Goal: Task Accomplishment & Management: Complete application form

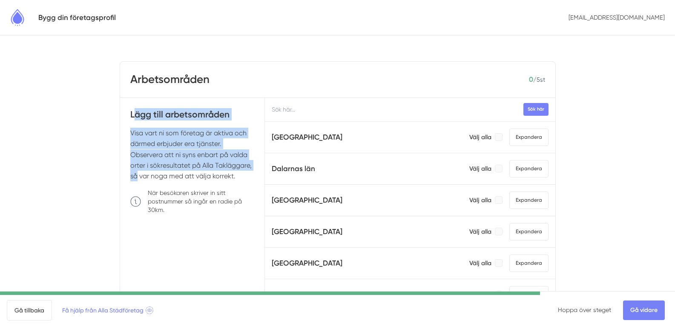
drag, startPoint x: 136, startPoint y: 118, endPoint x: 232, endPoint y: 166, distance: 107.9
click at [232, 166] on div "Lägg till arbetsområden Visa vart ni som företag är aktiva och därmed erbjuder …" at bounding box center [192, 230] width 145 height 264
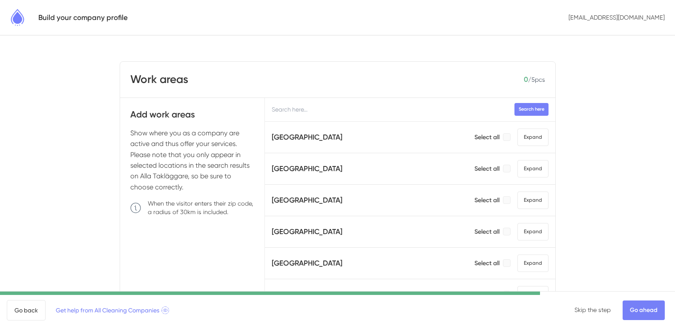
click at [574, 123] on body "Build your company profile info@kloageton-ab.com Work areas 0 / 5 pcs Add work …" at bounding box center [337, 212] width 675 height 424
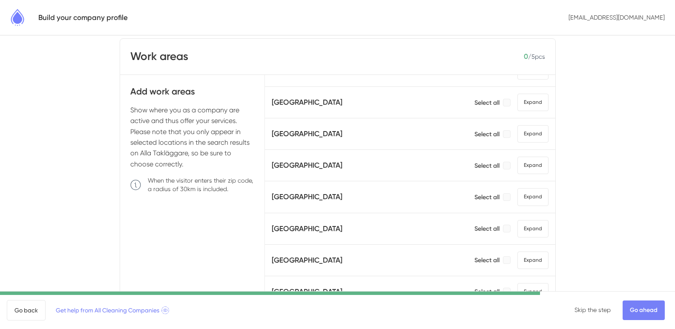
scroll to position [43, 0]
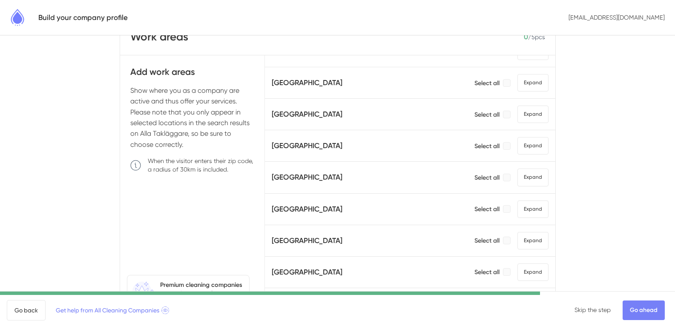
drag, startPoint x: 525, startPoint y: 132, endPoint x: 521, endPoint y: 134, distance: 5.0
click at [524, 143] on font "Expand" at bounding box center [533, 146] width 18 height 6
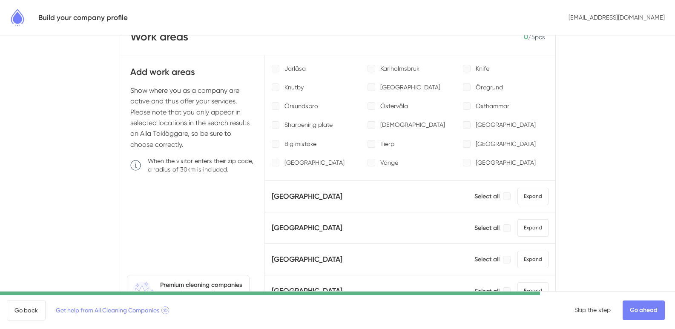
scroll to position [667, 0]
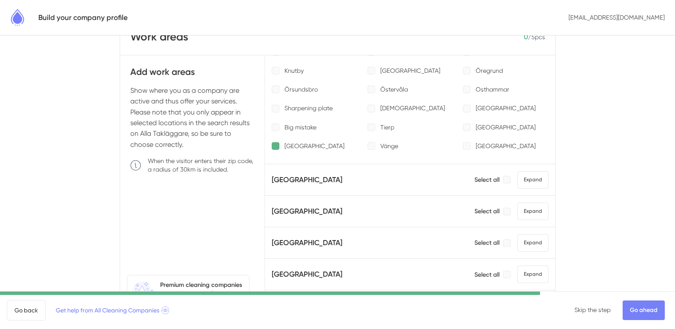
click at [277, 147] on div at bounding box center [276, 146] width 8 height 8
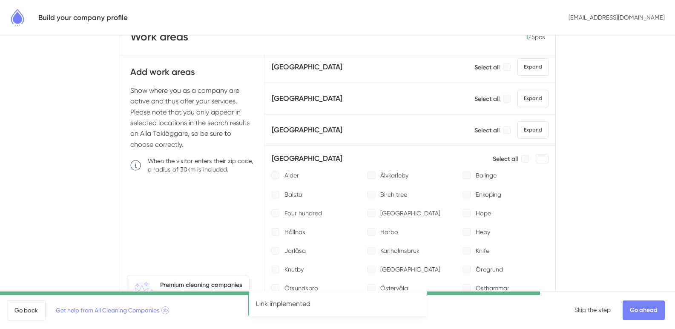
scroll to position [455, 0]
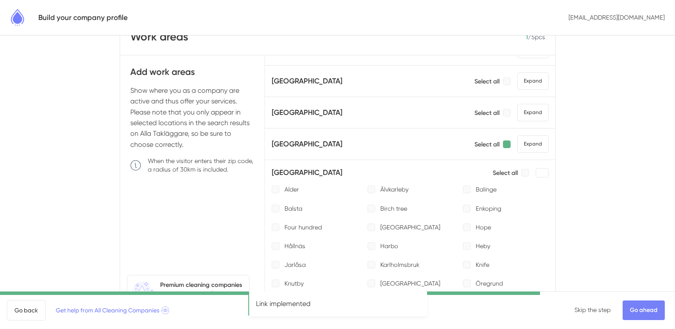
click at [503, 146] on div at bounding box center [507, 144] width 8 height 8
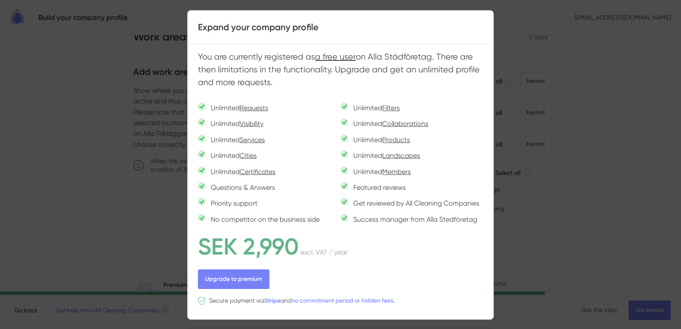
click at [114, 200] on div at bounding box center [340, 164] width 681 height 329
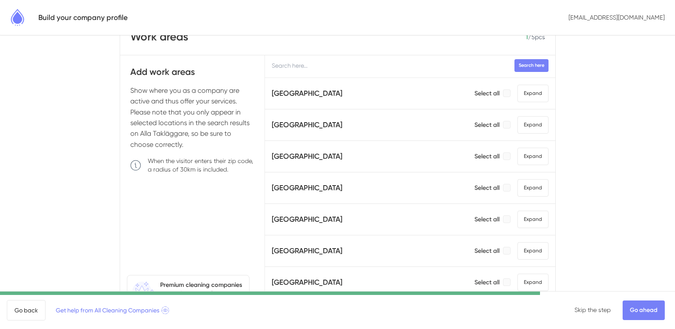
scroll to position [0, 0]
click at [518, 67] on font "Search here" at bounding box center [531, 67] width 26 height 6
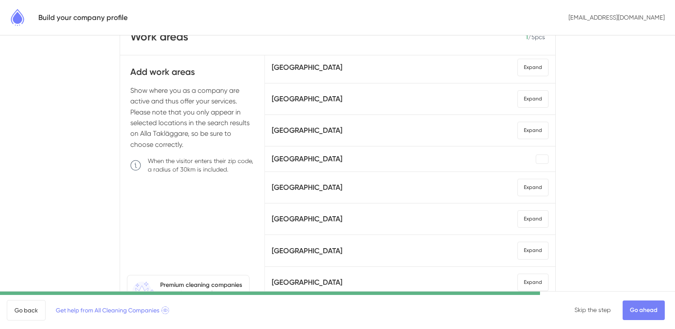
scroll to position [491, 0]
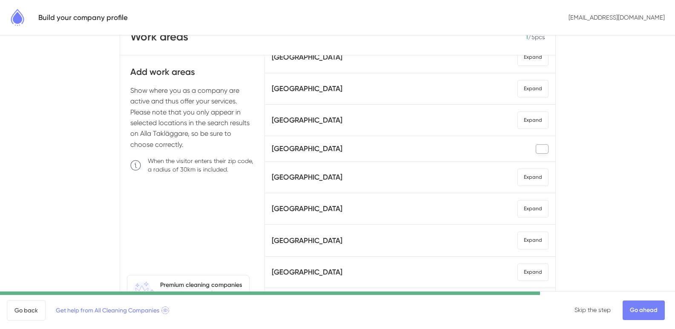
click at [535, 144] on span "Expand" at bounding box center [541, 148] width 13 height 9
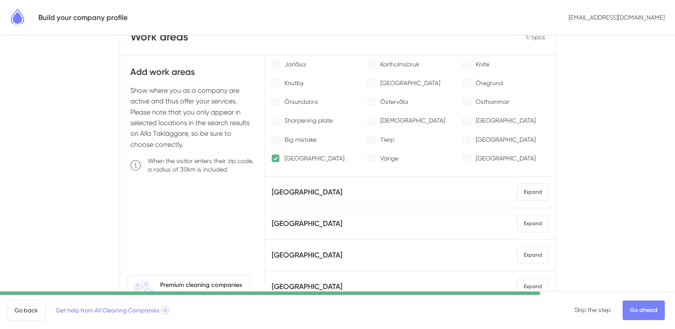
scroll to position [640, 0]
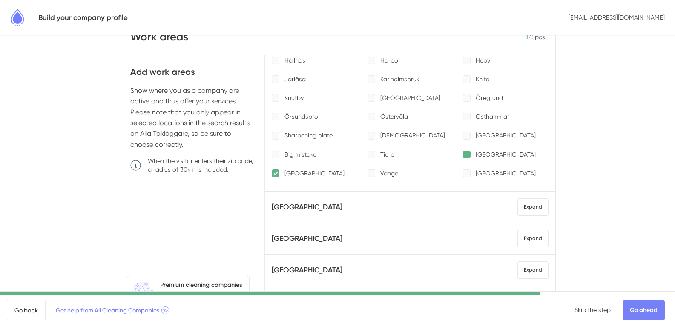
click at [463, 157] on div at bounding box center [467, 155] width 8 height 8
click at [273, 175] on div at bounding box center [276, 173] width 8 height 8
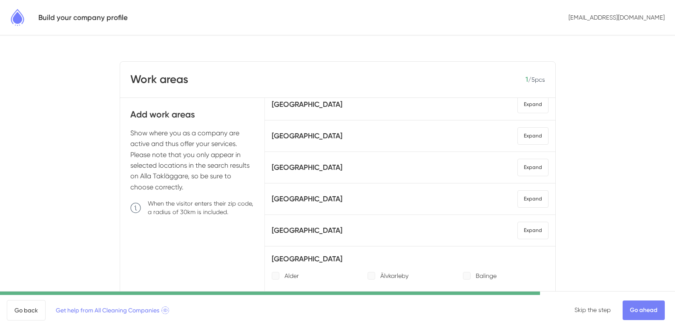
scroll to position [426, 0]
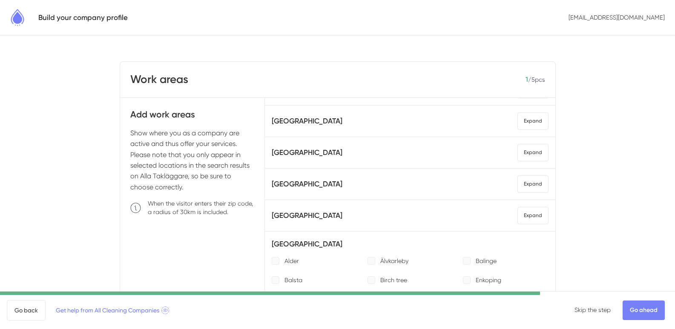
click at [395, 210] on div "Stockholm County Select all Expand" at bounding box center [410, 215] width 276 height 17
click at [524, 218] on font "Expand" at bounding box center [533, 215] width 18 height 6
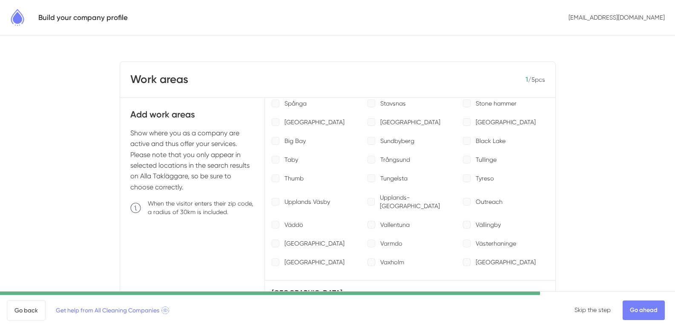
scroll to position [1064, 0]
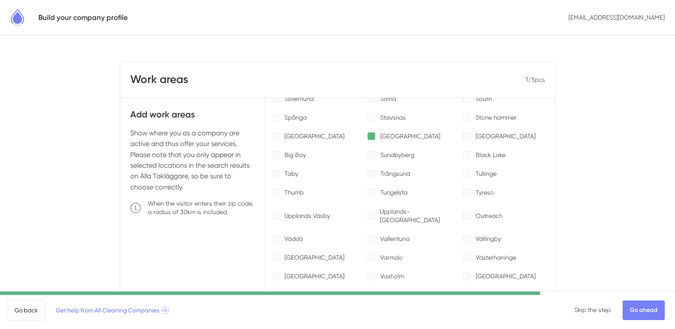
click at [367, 136] on div at bounding box center [371, 136] width 8 height 8
click at [586, 162] on body "Build your company profile info@kloageton-ab.com Work areas 2 / 5 pcs Add work …" at bounding box center [337, 212] width 675 height 424
click at [301, 78] on div "Work areas 2 / 5 pcs" at bounding box center [337, 80] width 435 height 36
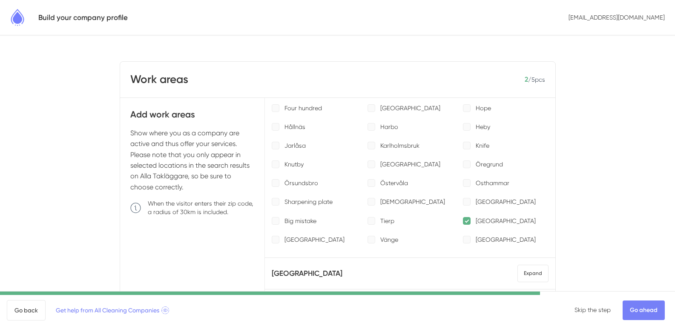
scroll to position [1320, 0]
click at [276, 234] on div at bounding box center [276, 238] width 8 height 8
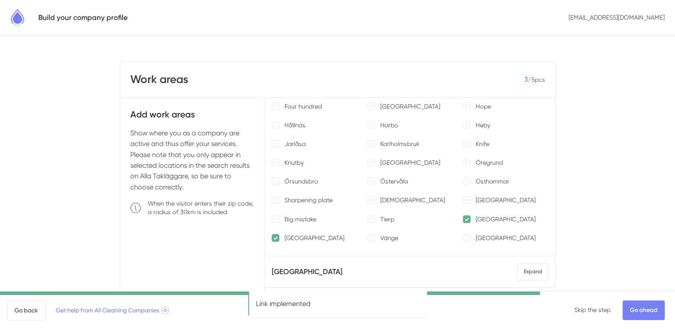
click at [463, 215] on div at bounding box center [467, 219] width 8 height 8
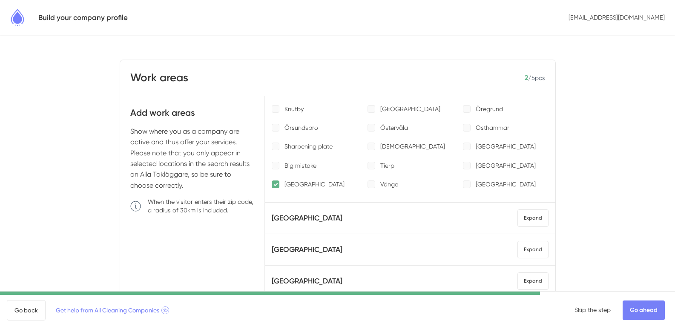
scroll to position [0, 0]
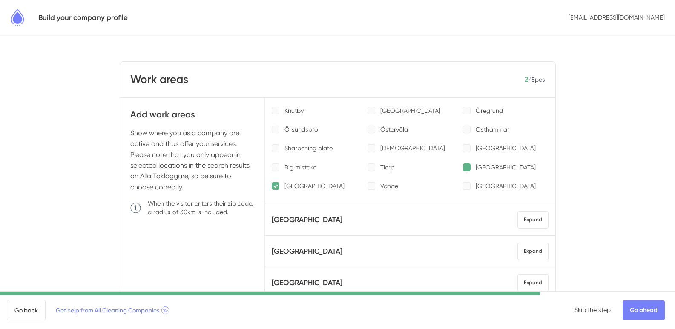
click at [463, 163] on div at bounding box center [467, 167] width 8 height 8
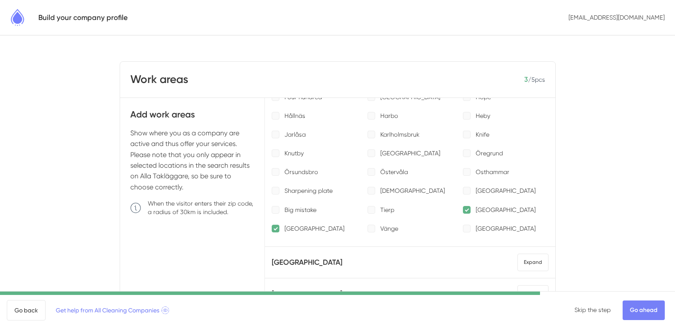
scroll to position [1333, 0]
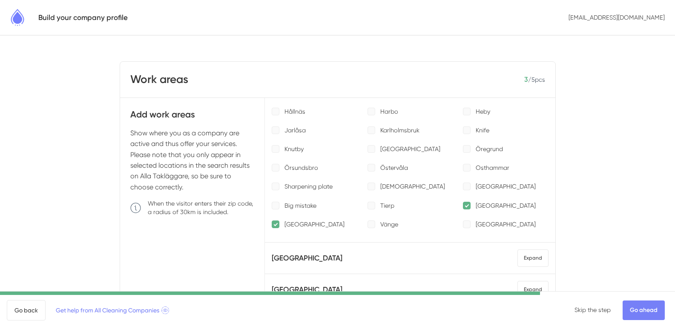
click at [274, 220] on div at bounding box center [276, 224] width 8 height 8
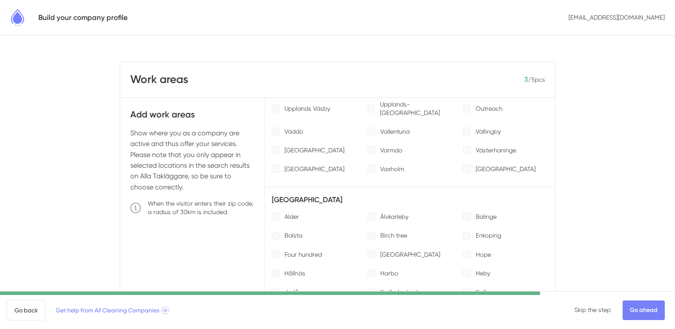
scroll to position [1163, 0]
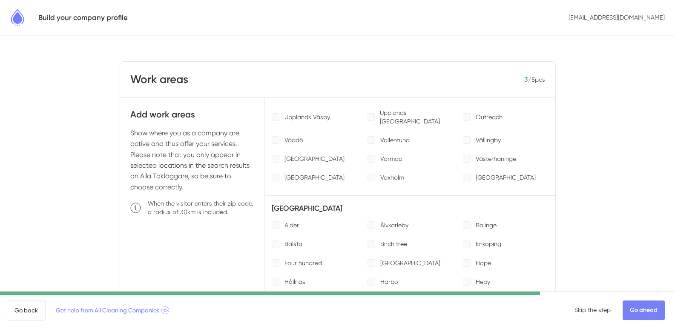
click at [570, 163] on body "Build your company profile info@kloageton-ab.com Work areas 3 / 5 pcs Add work …" at bounding box center [337, 212] width 675 height 424
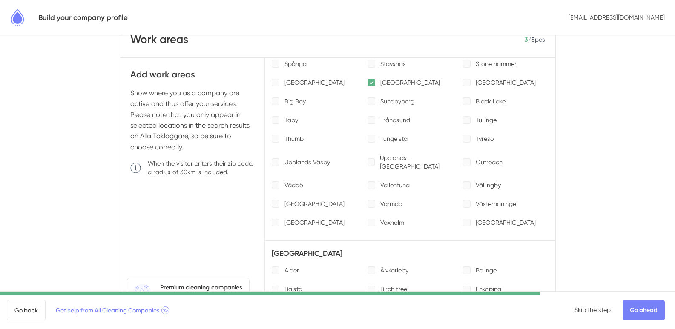
scroll to position [94, 0]
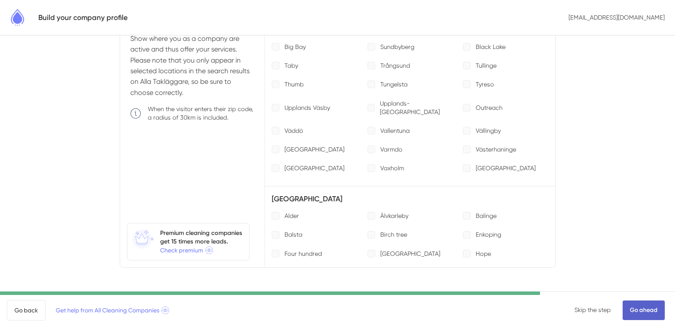
click at [650, 306] on font "Go ahead" at bounding box center [644, 309] width 28 height 7
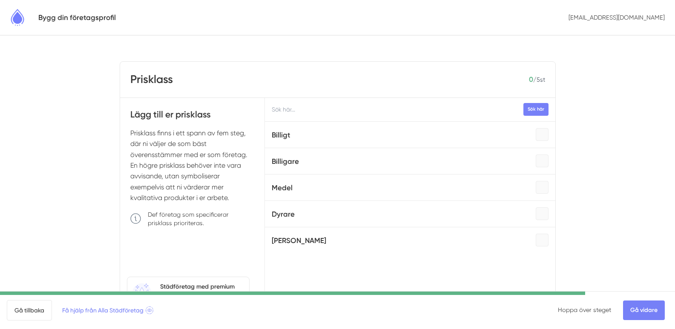
drag, startPoint x: 126, startPoint y: 113, endPoint x: 252, endPoint y: 199, distance: 152.6
click at [252, 199] on div "Lägg till er prisklass Prisklass finns i ett spann av fem steg, där ni väljer d…" at bounding box center [192, 209] width 145 height 223
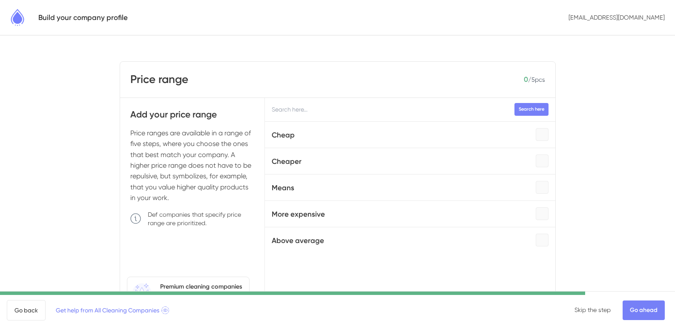
click at [600, 172] on body "Build your company profile info@kloageton-ab.com Price range 0 / 5 pcs Add your…" at bounding box center [337, 191] width 675 height 383
click at [535, 137] on div at bounding box center [541, 134] width 13 height 13
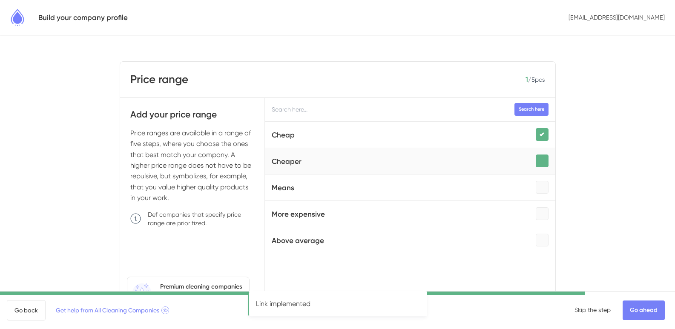
click at [535, 162] on div at bounding box center [541, 161] width 13 height 13
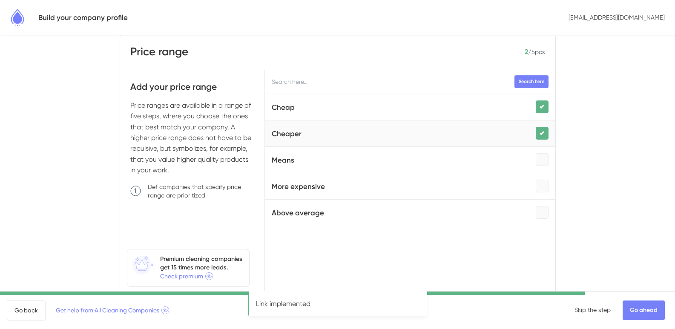
scroll to position [43, 0]
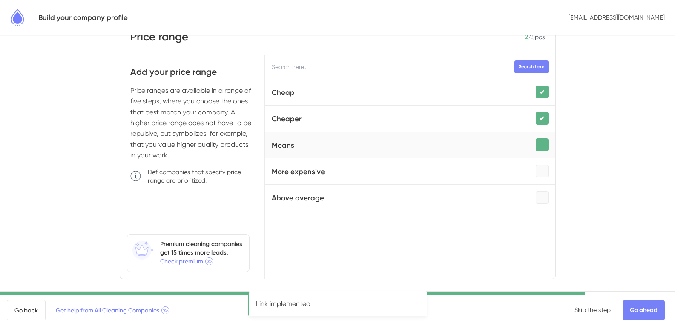
click at [535, 144] on div at bounding box center [541, 144] width 13 height 13
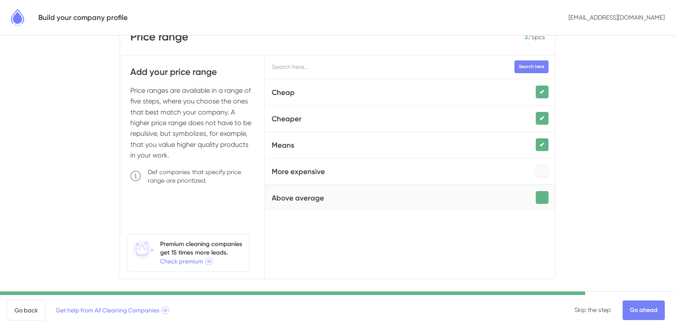
click at [535, 197] on div at bounding box center [541, 197] width 13 height 13
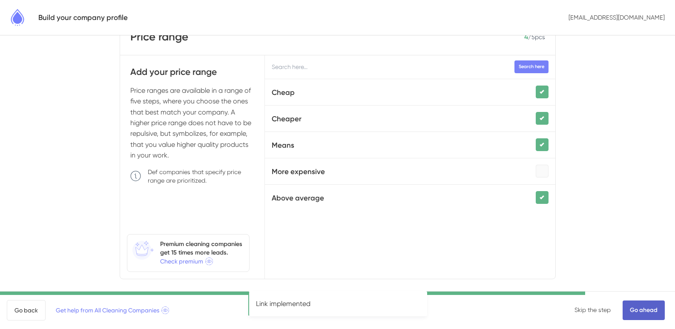
click at [650, 310] on font "Go ahead" at bounding box center [644, 309] width 28 height 7
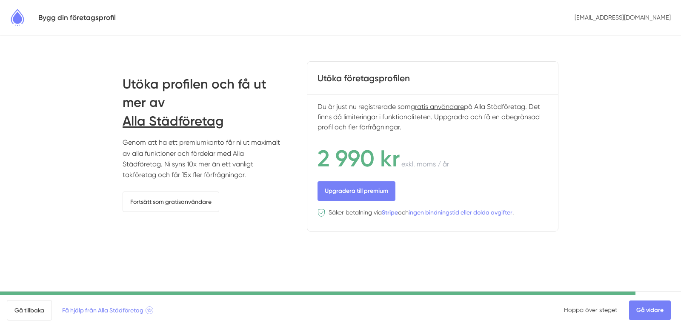
drag, startPoint x: 398, startPoint y: 130, endPoint x: 310, endPoint y: 108, distance: 90.4
click at [310, 108] on div "Du är just nu registrerade som gratis användare på Alla Städföretag. Det finns …" at bounding box center [432, 163] width 251 height 136
click at [156, 258] on div "Utöka profilen och få ut mer av Alla Städföretag Genom att ha ett premiumkonto …" at bounding box center [341, 146] width 436 height 293
click at [40, 313] on link "Gå tillbaka" at bounding box center [29, 310] width 45 height 20
